Goal: Task Accomplishment & Management: Use online tool/utility

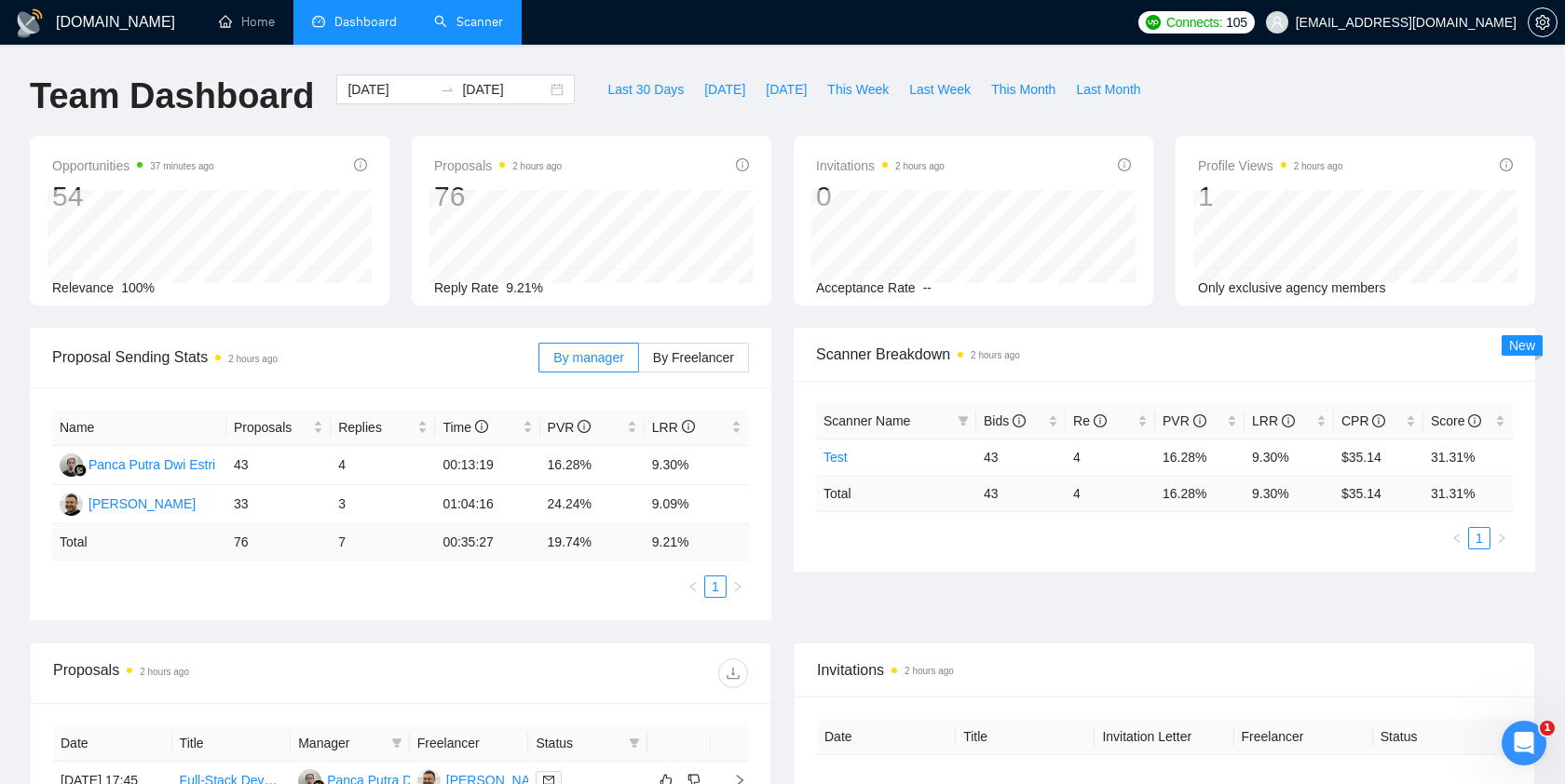
click at [461, 22] on link "Scanner" at bounding box center [468, 22] width 69 height 16
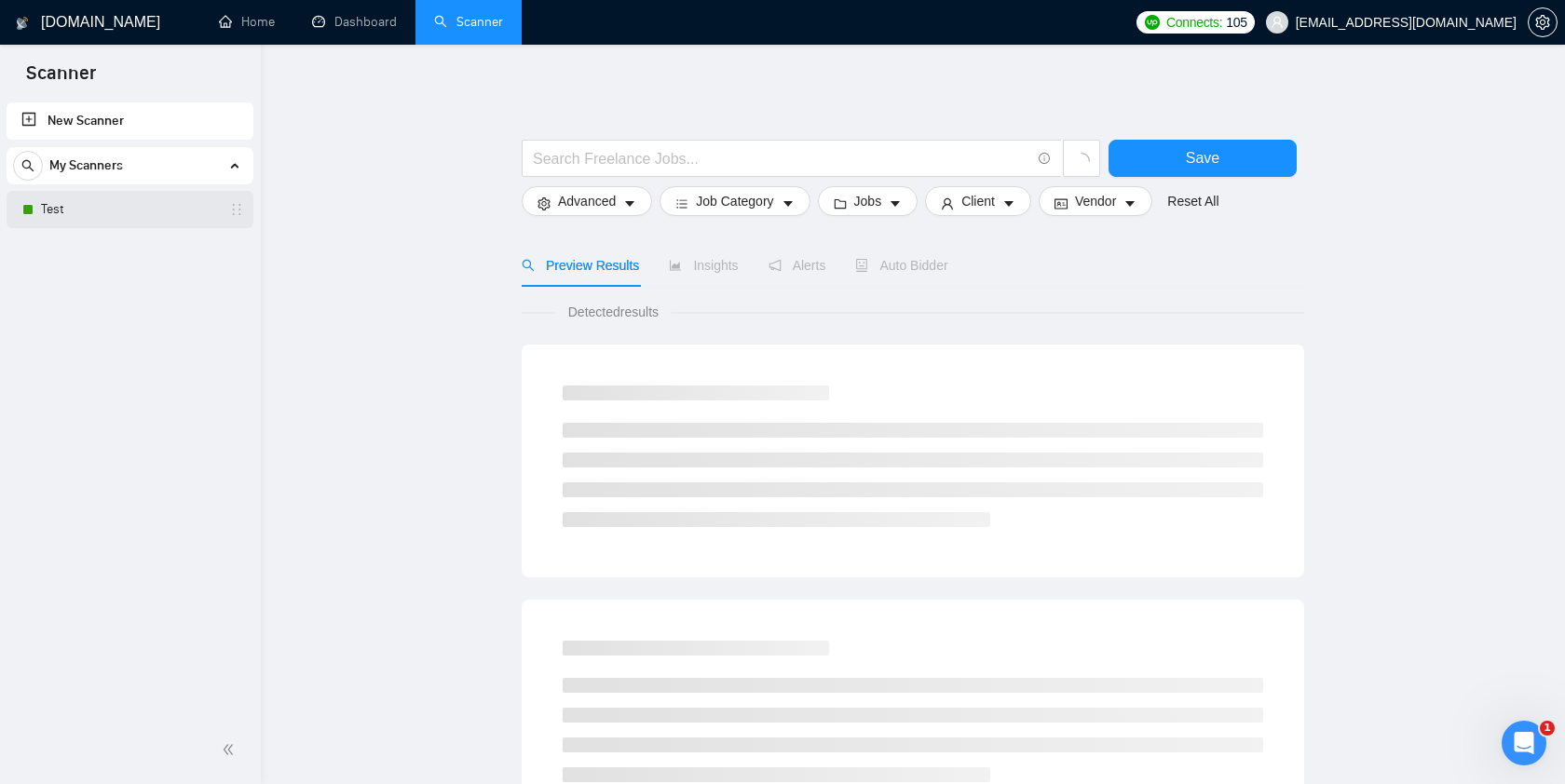
click at [104, 199] on link "Test" at bounding box center [130, 210] width 177 height 37
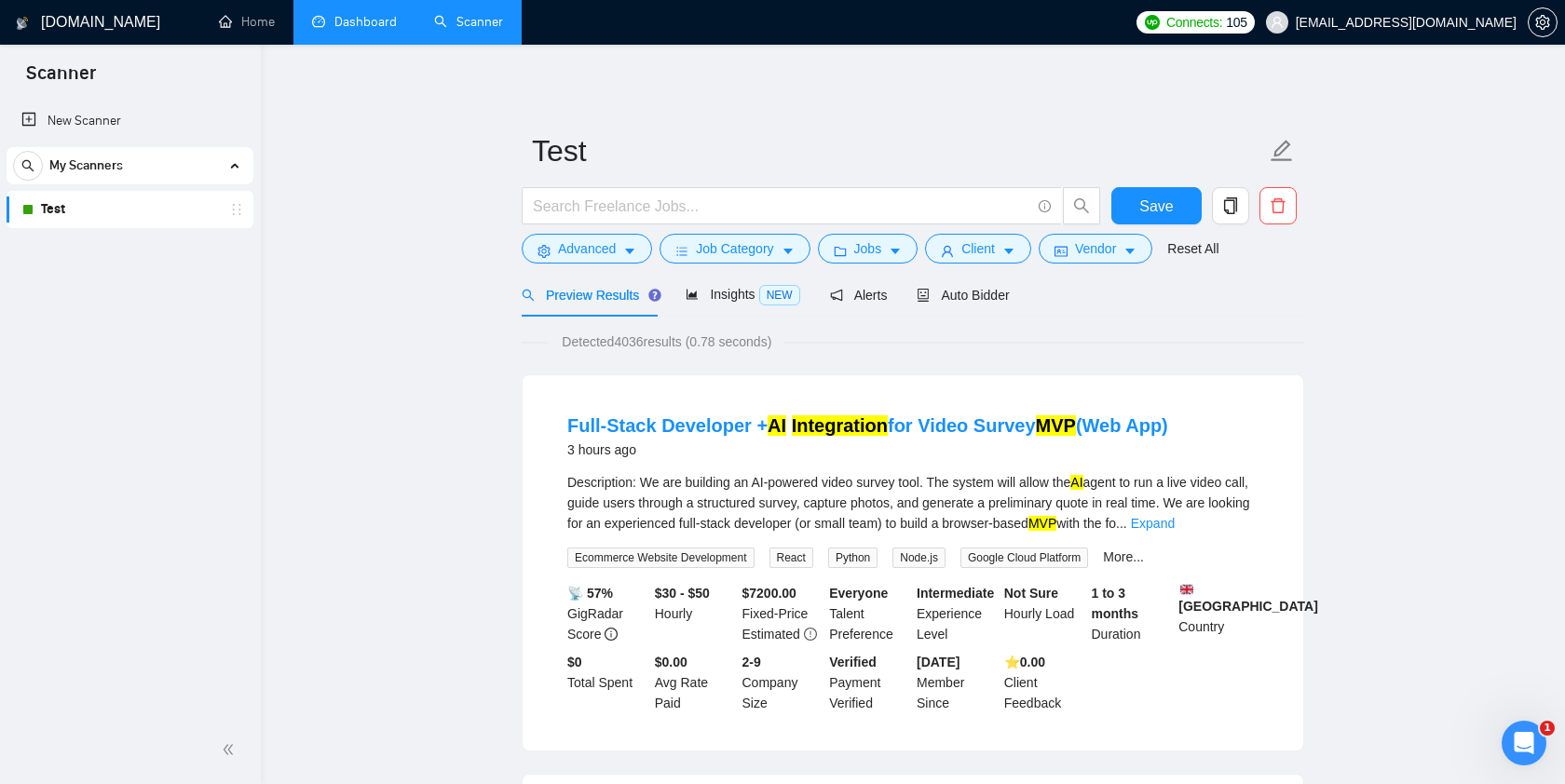
click at [356, 21] on link "Dashboard" at bounding box center [354, 22] width 84 height 16
